Goal: Transaction & Acquisition: Purchase product/service

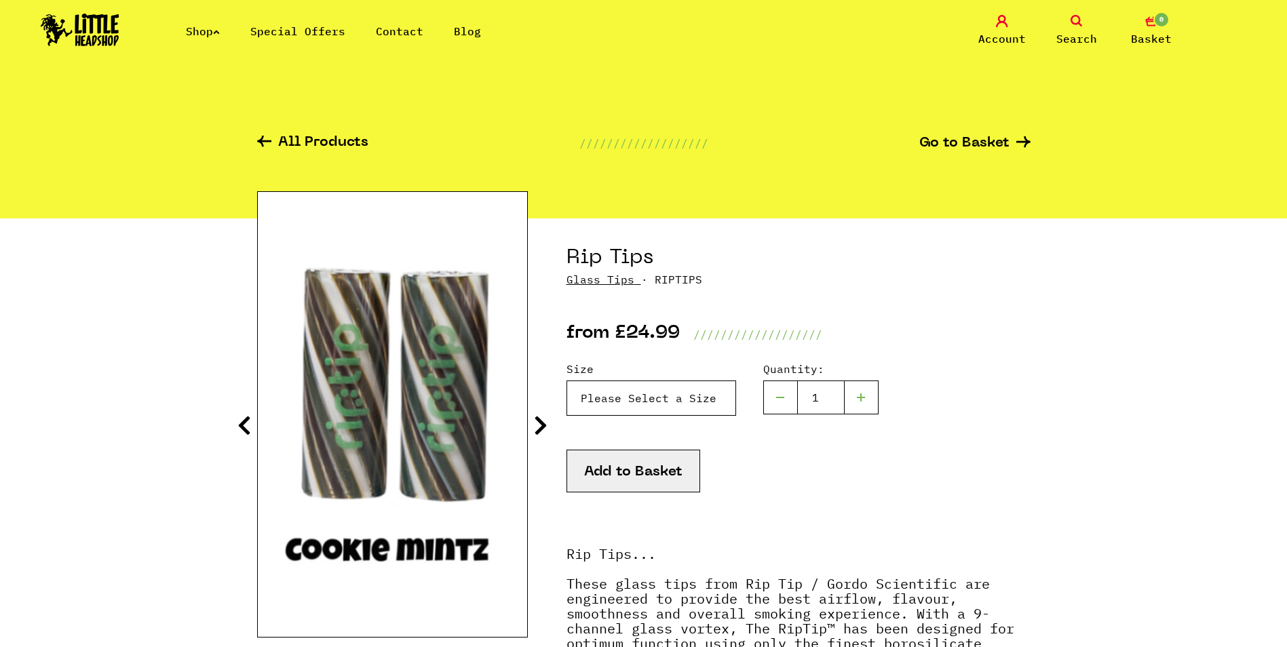
click at [644, 402] on select "Please Select a Size Rip Tips - Size 7 - Clear - £24.99 (Out of Stock) Rip Tips…" at bounding box center [651, 397] width 170 height 35
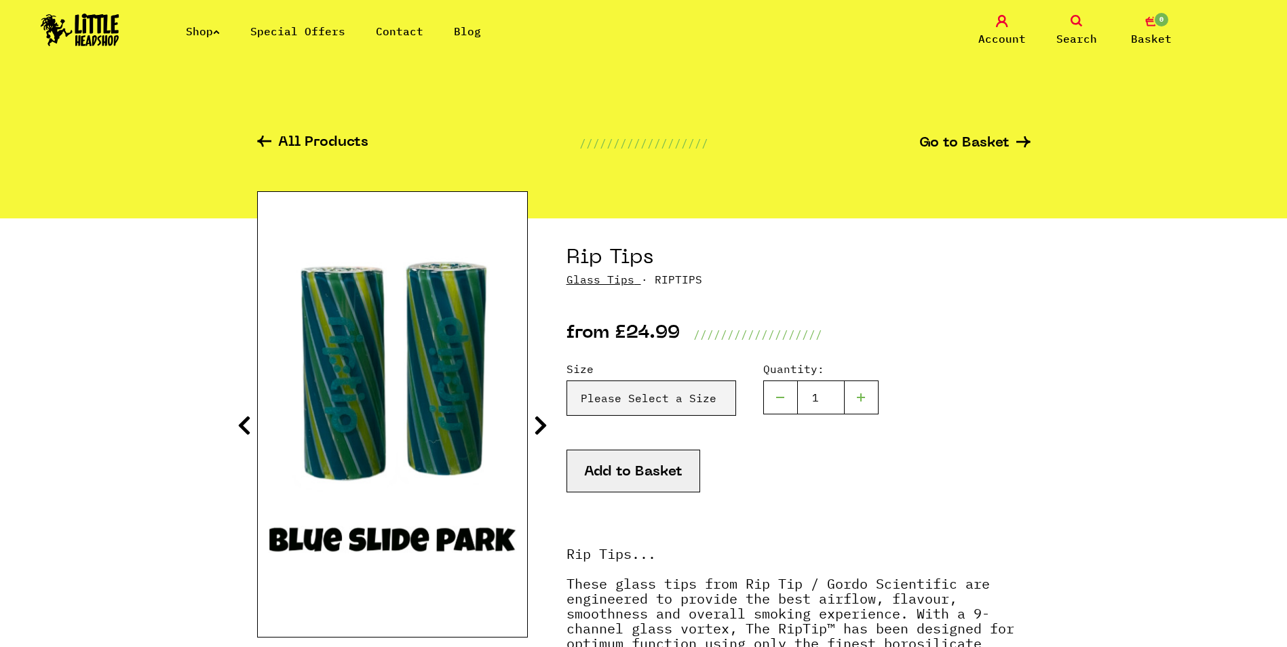
click at [83, 18] on img at bounding box center [80, 30] width 79 height 33
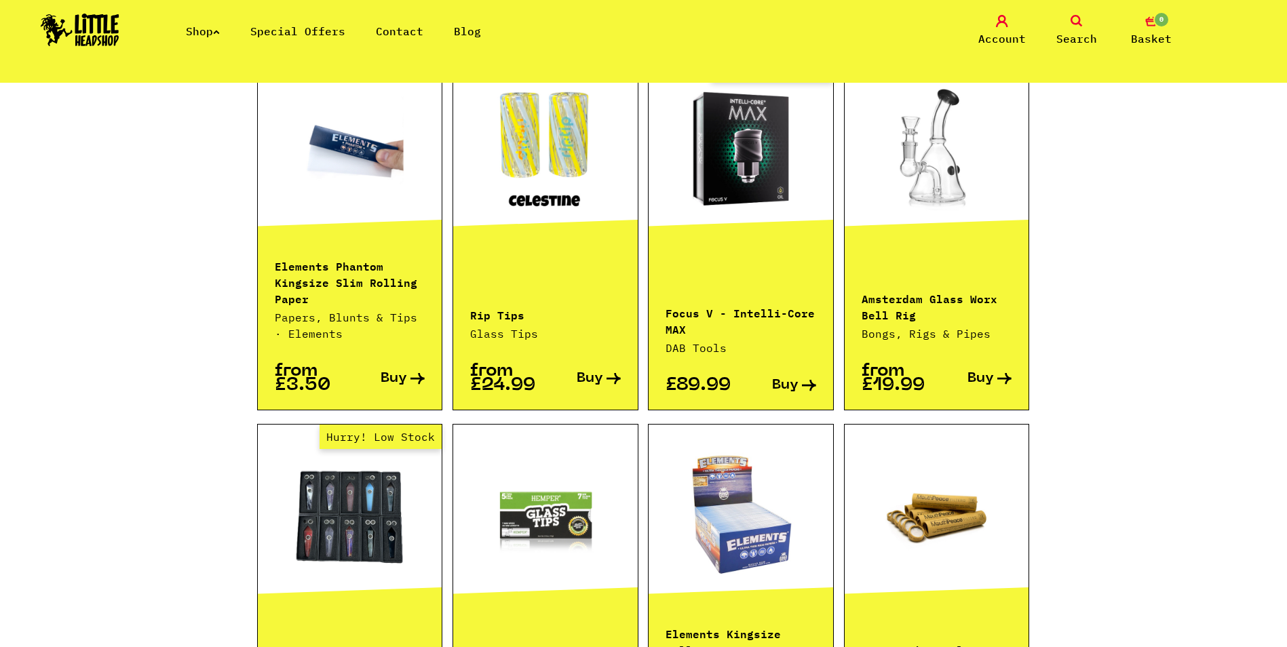
scroll to position [1289, 0]
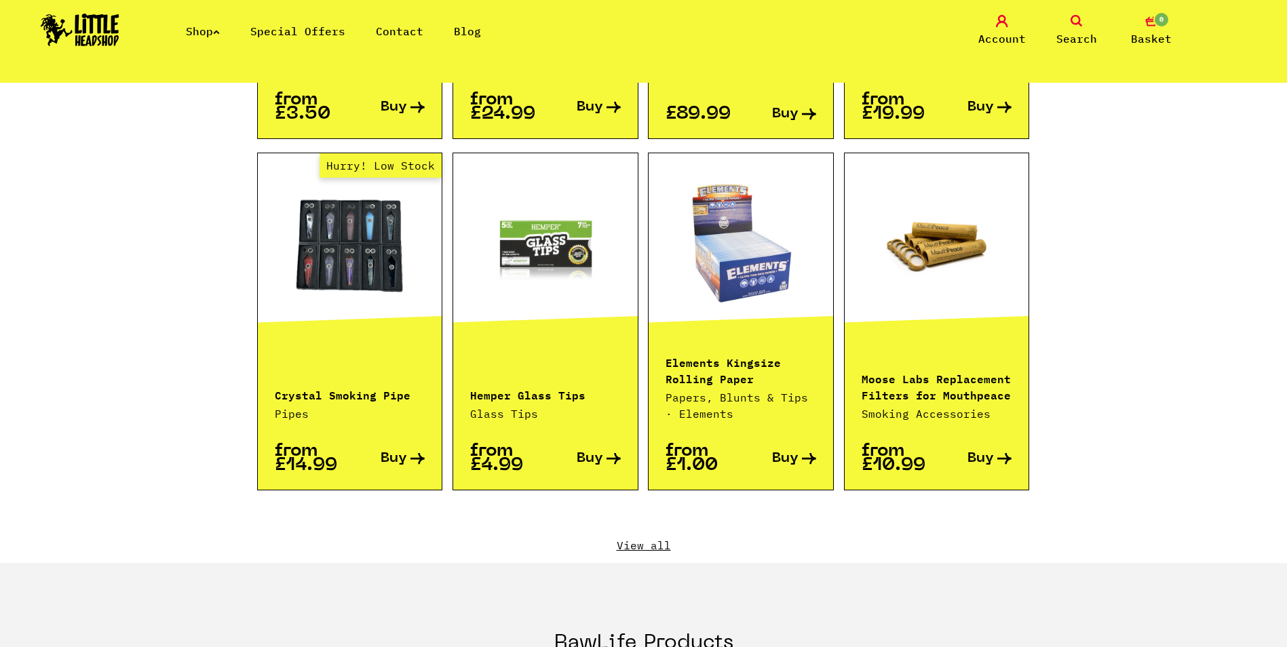
click at [658, 538] on link "View all" at bounding box center [643, 545] width 773 height 15
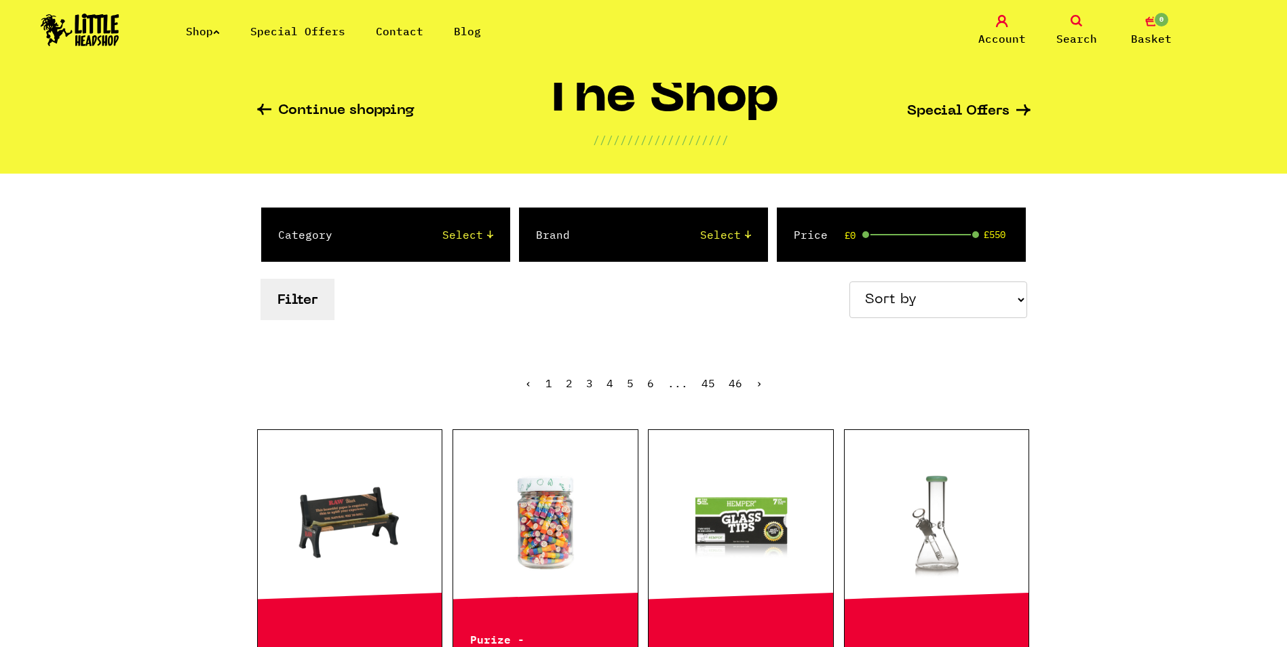
scroll to position [68, 0]
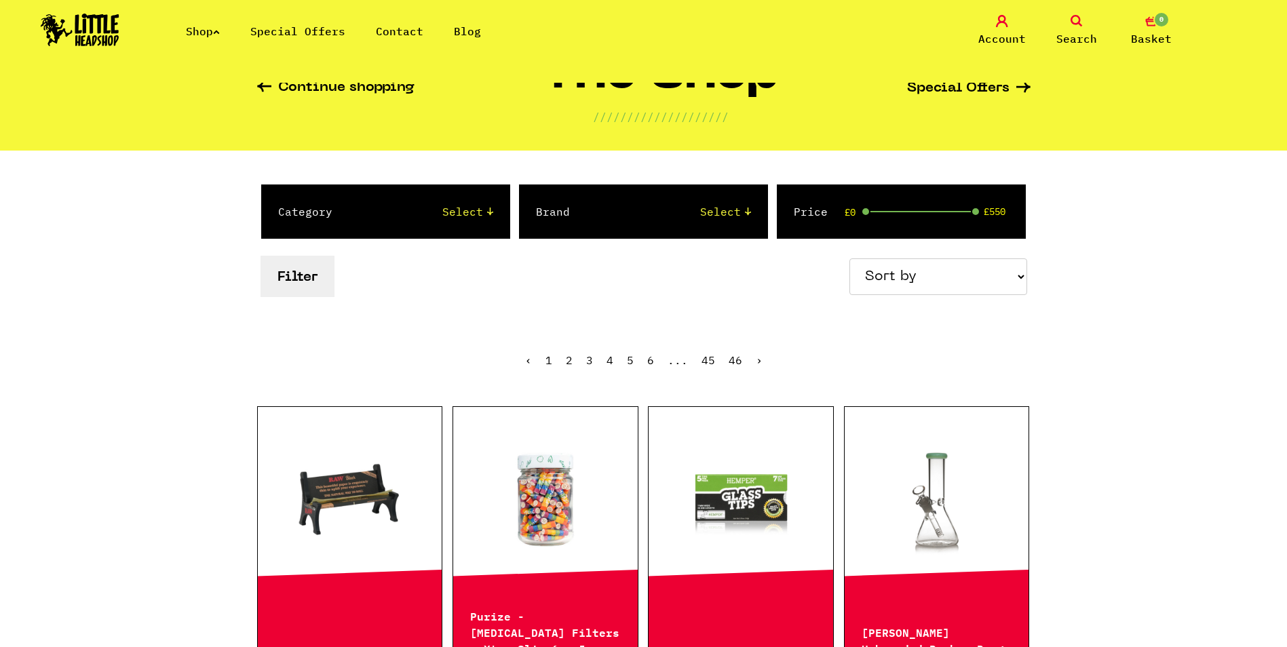
click at [907, 292] on select "Sort by Price - Low to High Price - High to Low Newest Products" at bounding box center [938, 276] width 178 height 37
select select "newest"
click at [851, 258] on select "Sort by Price - Low to High Price - High to Low Newest Products" at bounding box center [938, 276] width 178 height 37
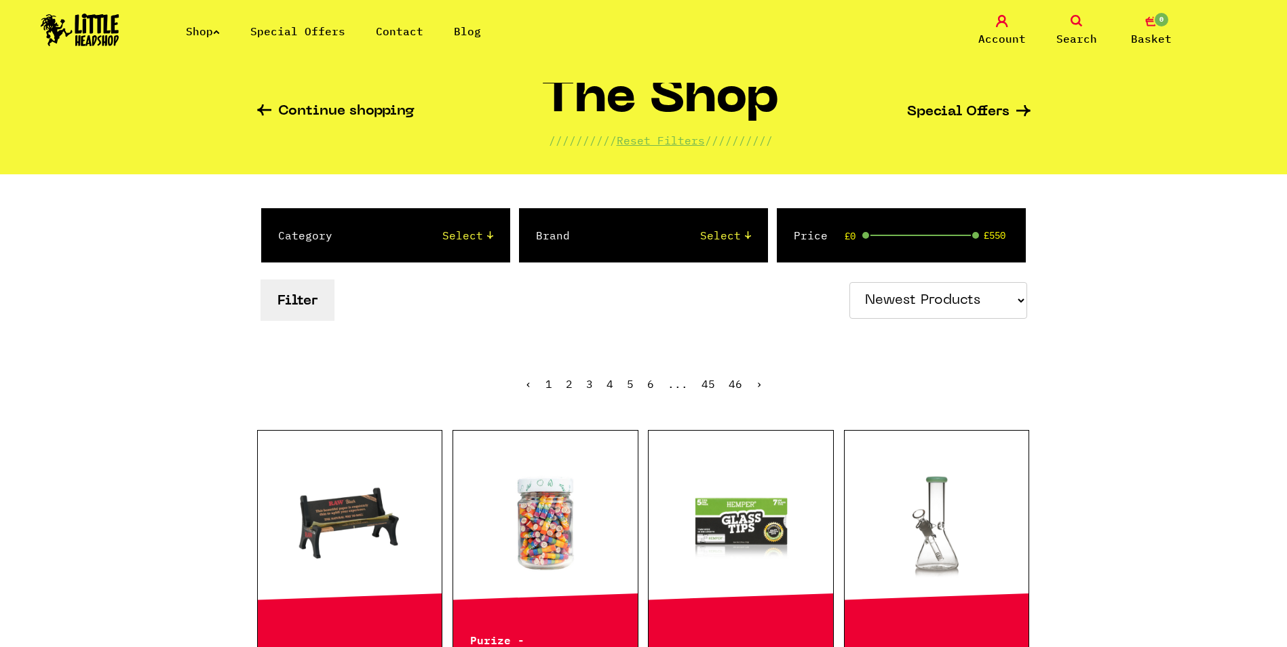
scroll to position [68, 0]
